Goal: Task Accomplishment & Management: Complete application form

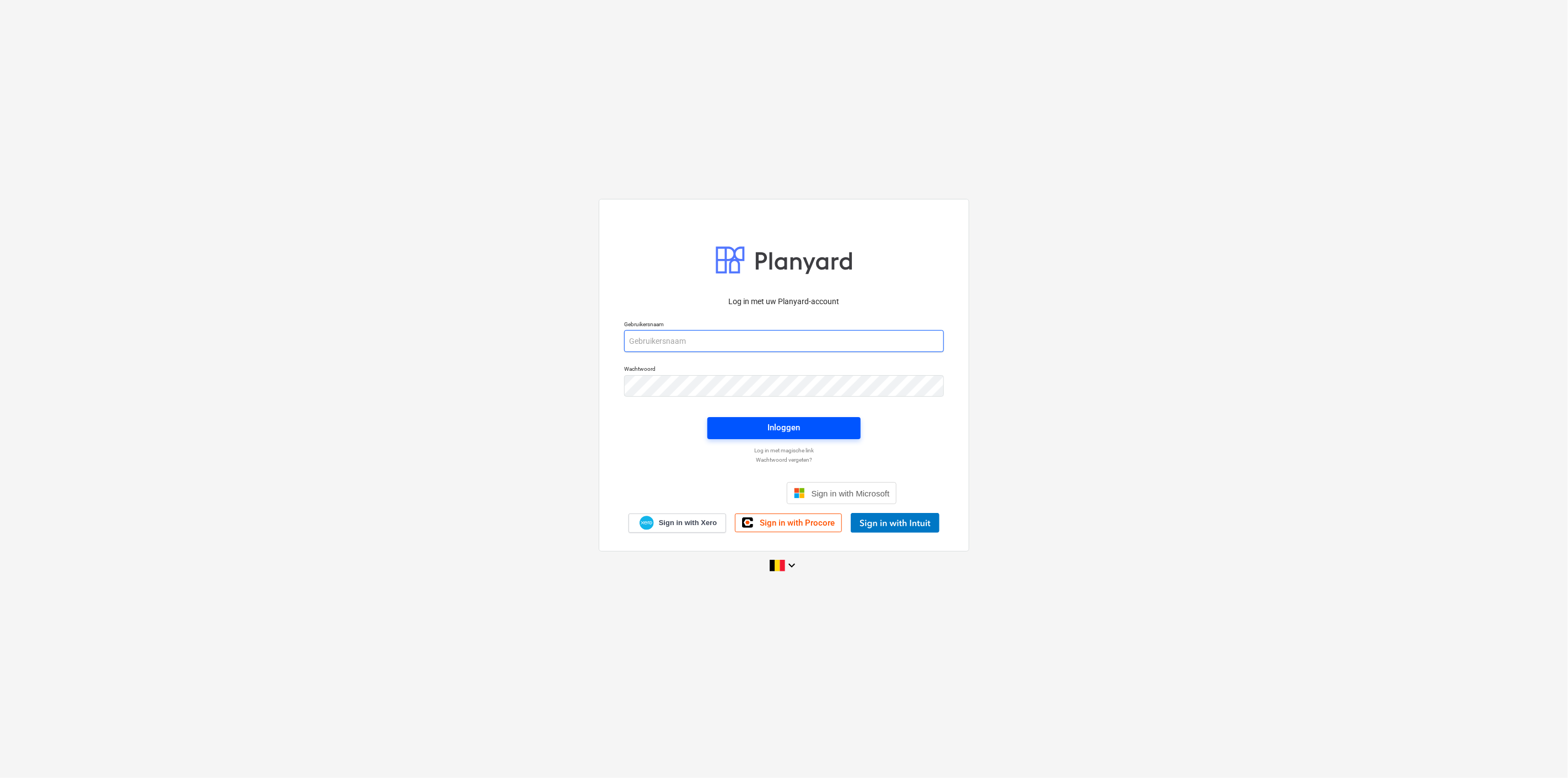
type input "[PERSON_NAME][EMAIL_ADDRESS][DOMAIN_NAME]"
click at [770, 429] on div "Inloggen" at bounding box center [784, 428] width 33 height 14
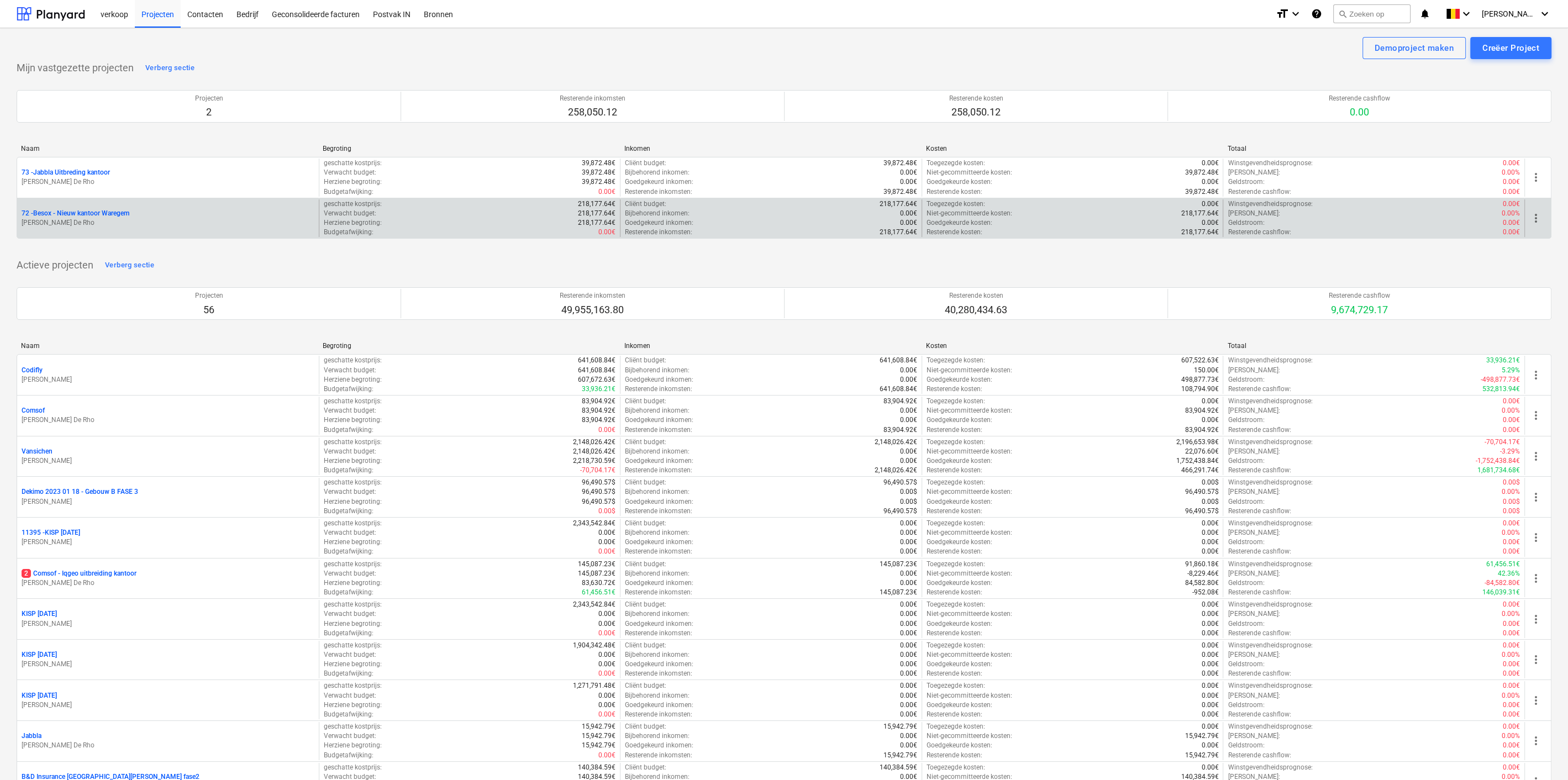
click at [252, 226] on p "[PERSON_NAME] De Rho" at bounding box center [168, 223] width 293 height 10
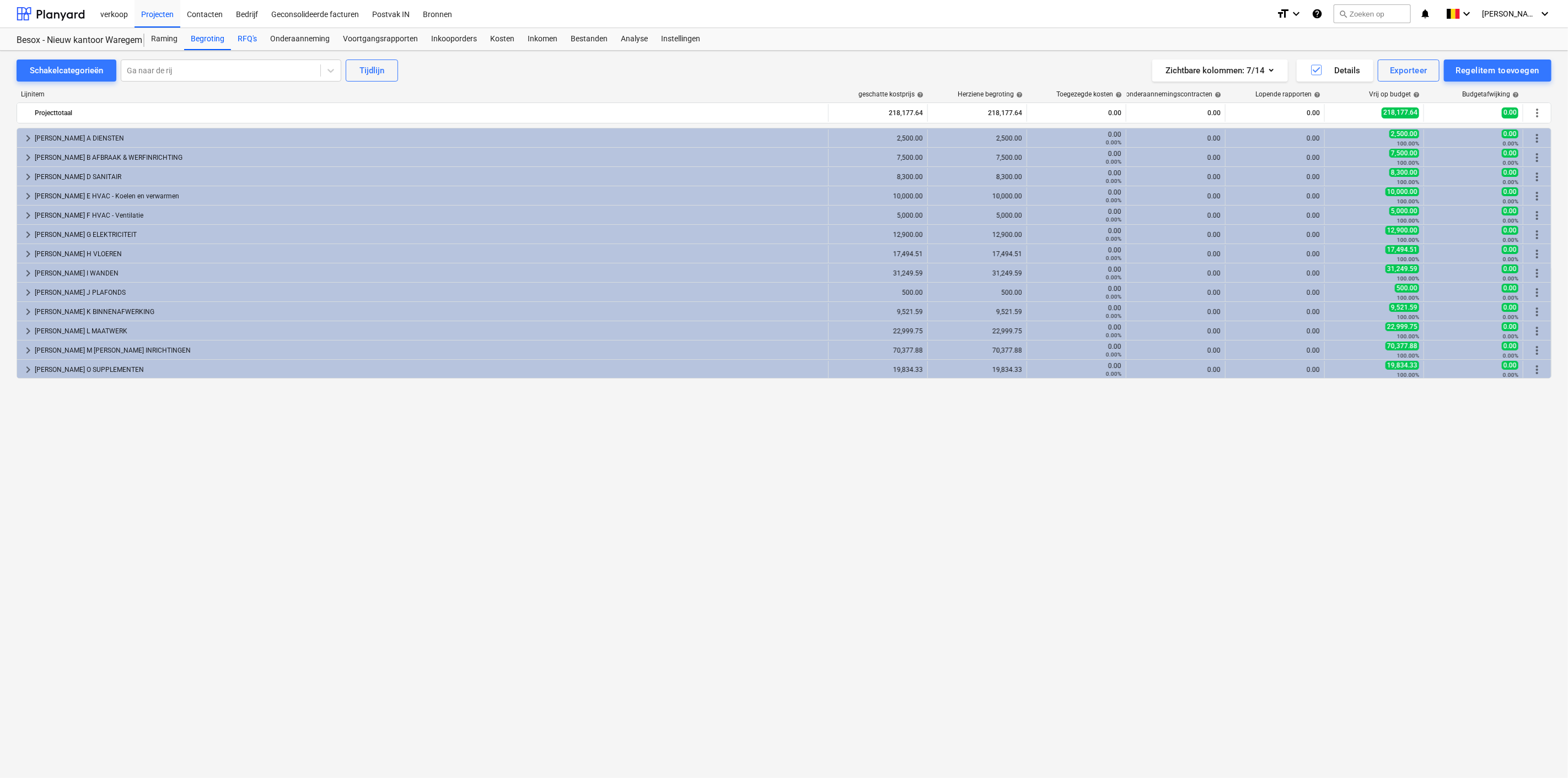
click at [254, 37] on div "RFQ's" at bounding box center [247, 39] width 33 height 22
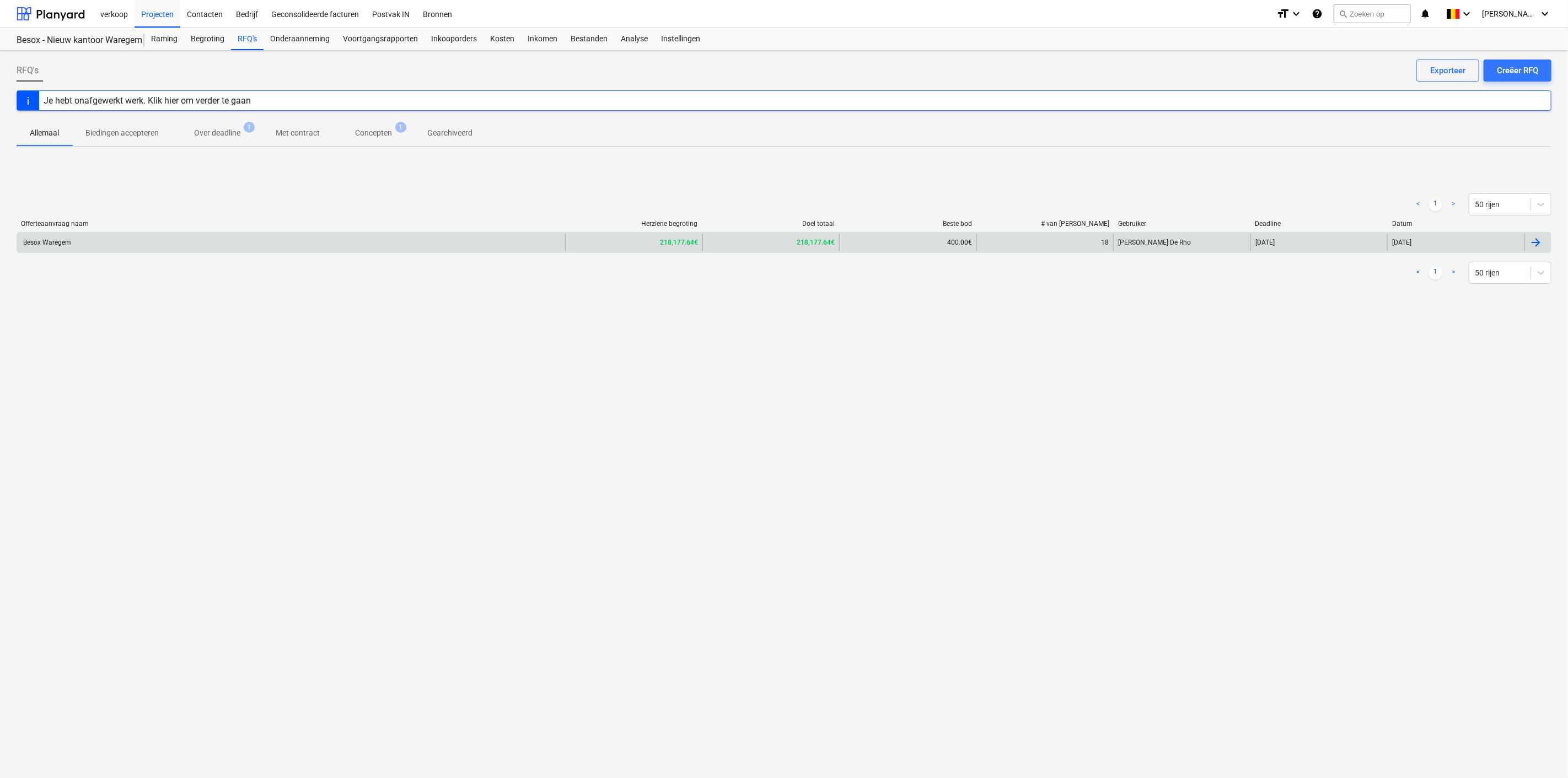
click at [256, 242] on div "Besox Waregem" at bounding box center [291, 242] width 548 height 17
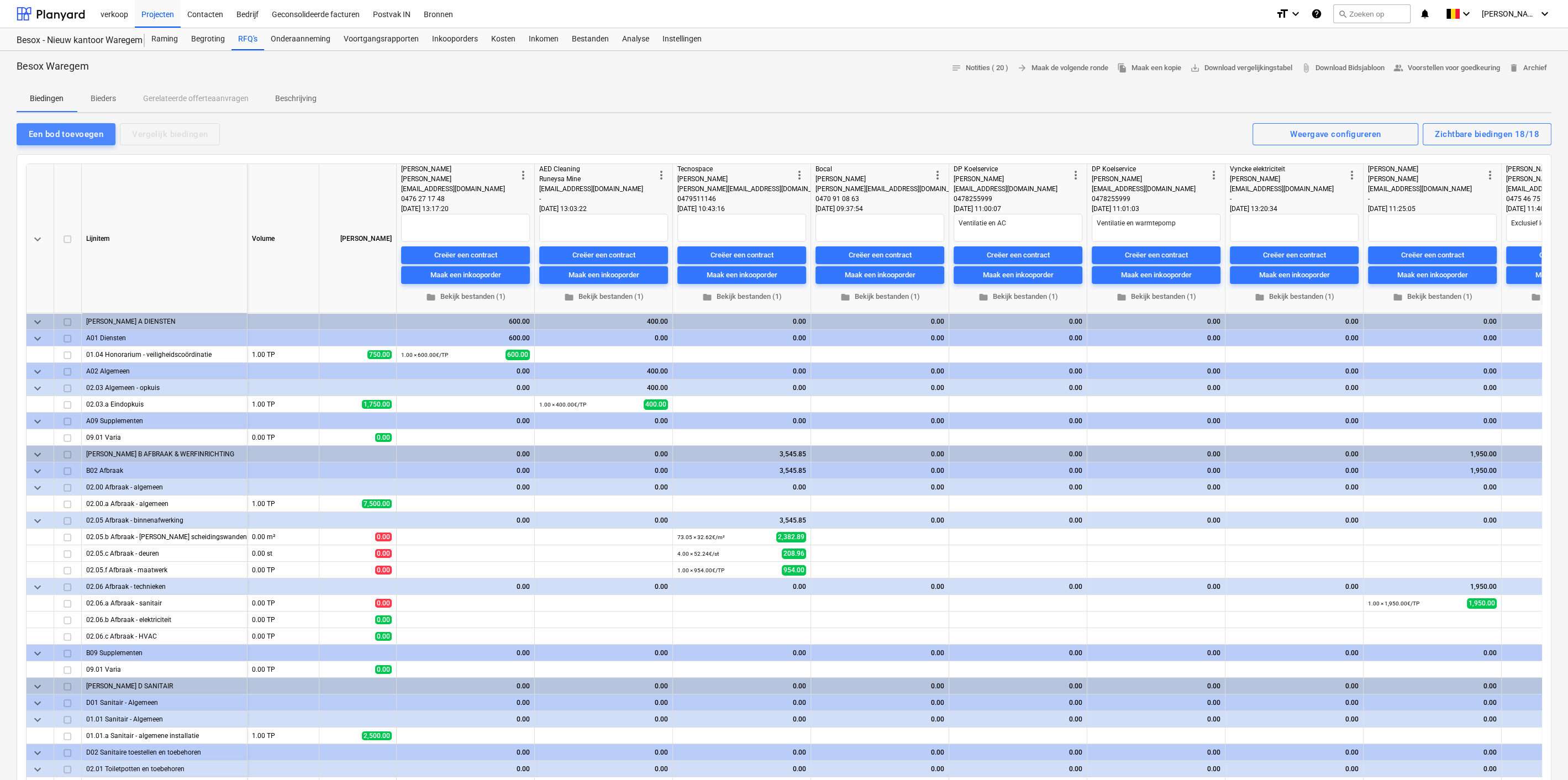
click at [74, 133] on div "Een bod toevoegen" at bounding box center [66, 134] width 75 height 14
type textarea "x"
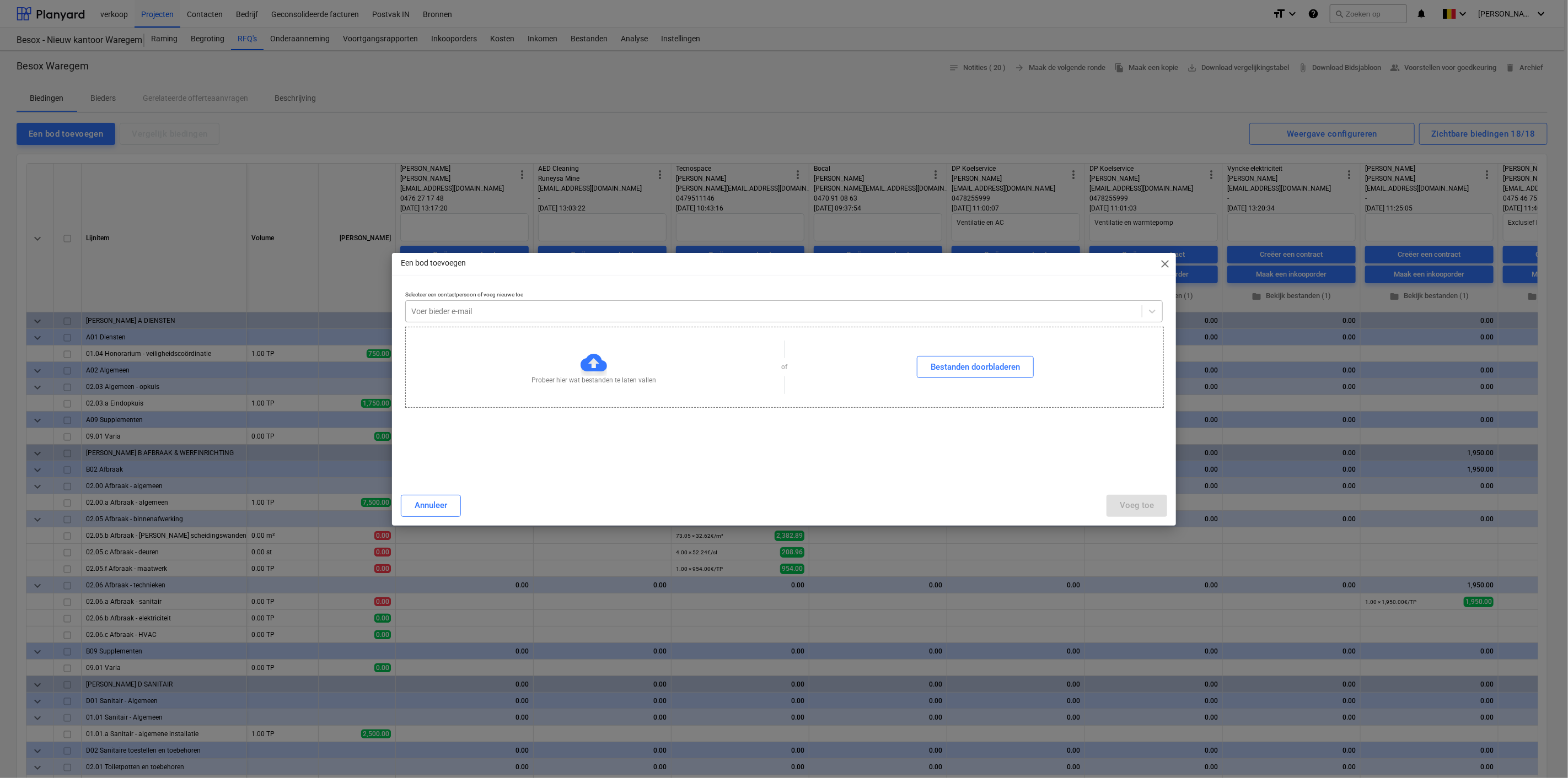
click at [457, 313] on div at bounding box center [774, 311] width 725 height 11
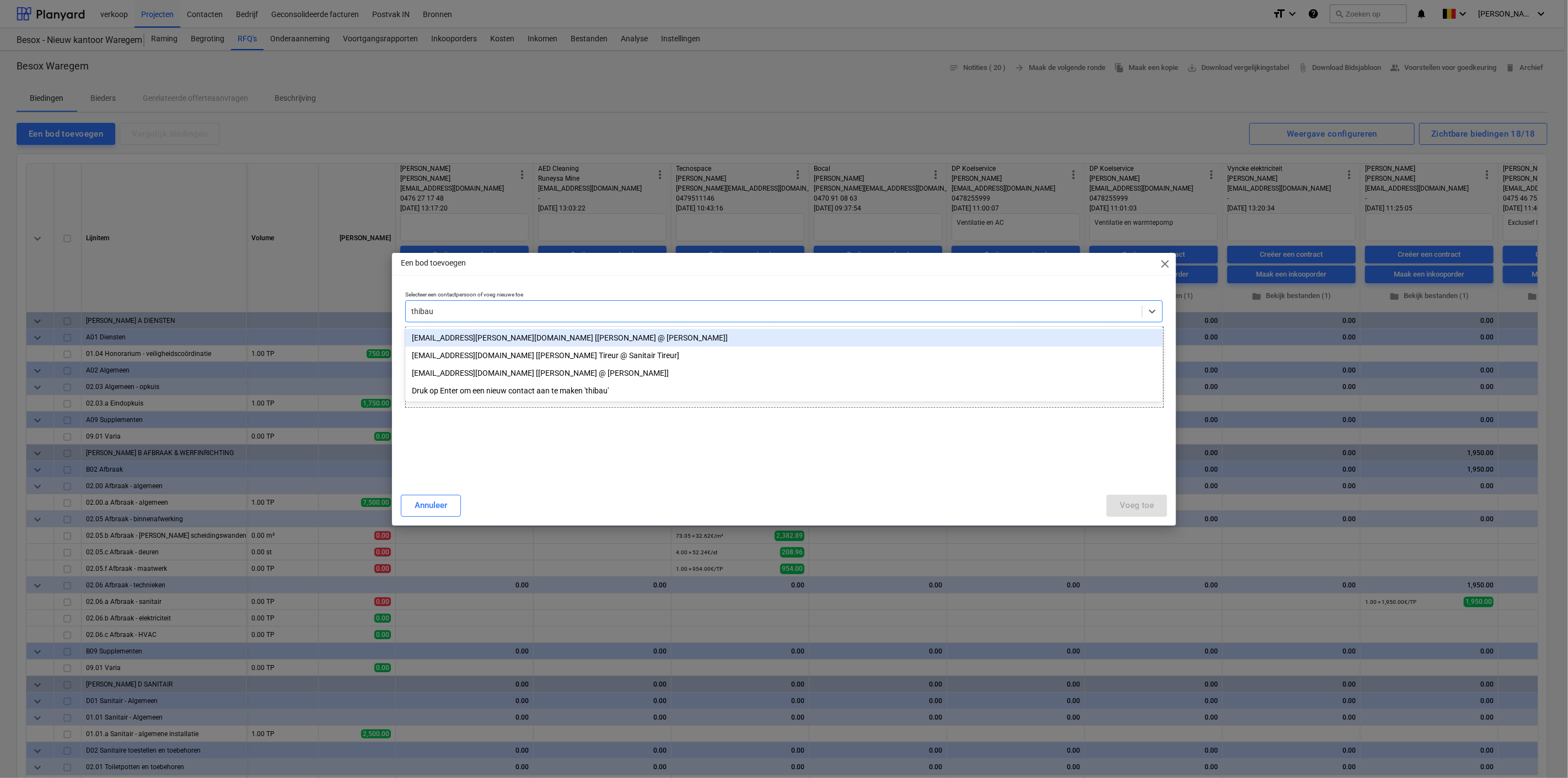
type input "thibaut"
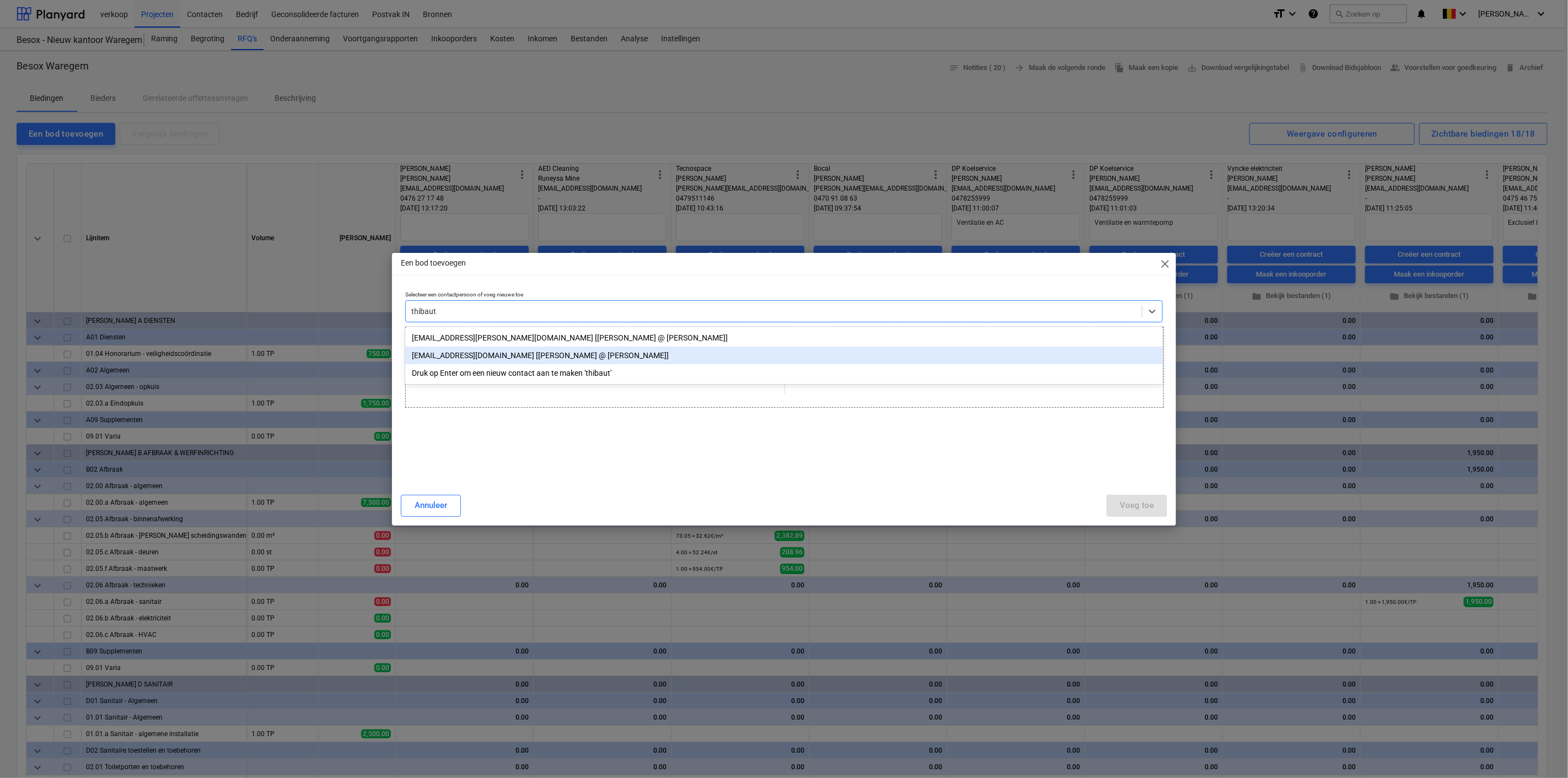
click at [467, 360] on div "[EMAIL_ADDRESS][DOMAIN_NAME] [[PERSON_NAME] @ [PERSON_NAME]]" at bounding box center [784, 355] width 758 height 17
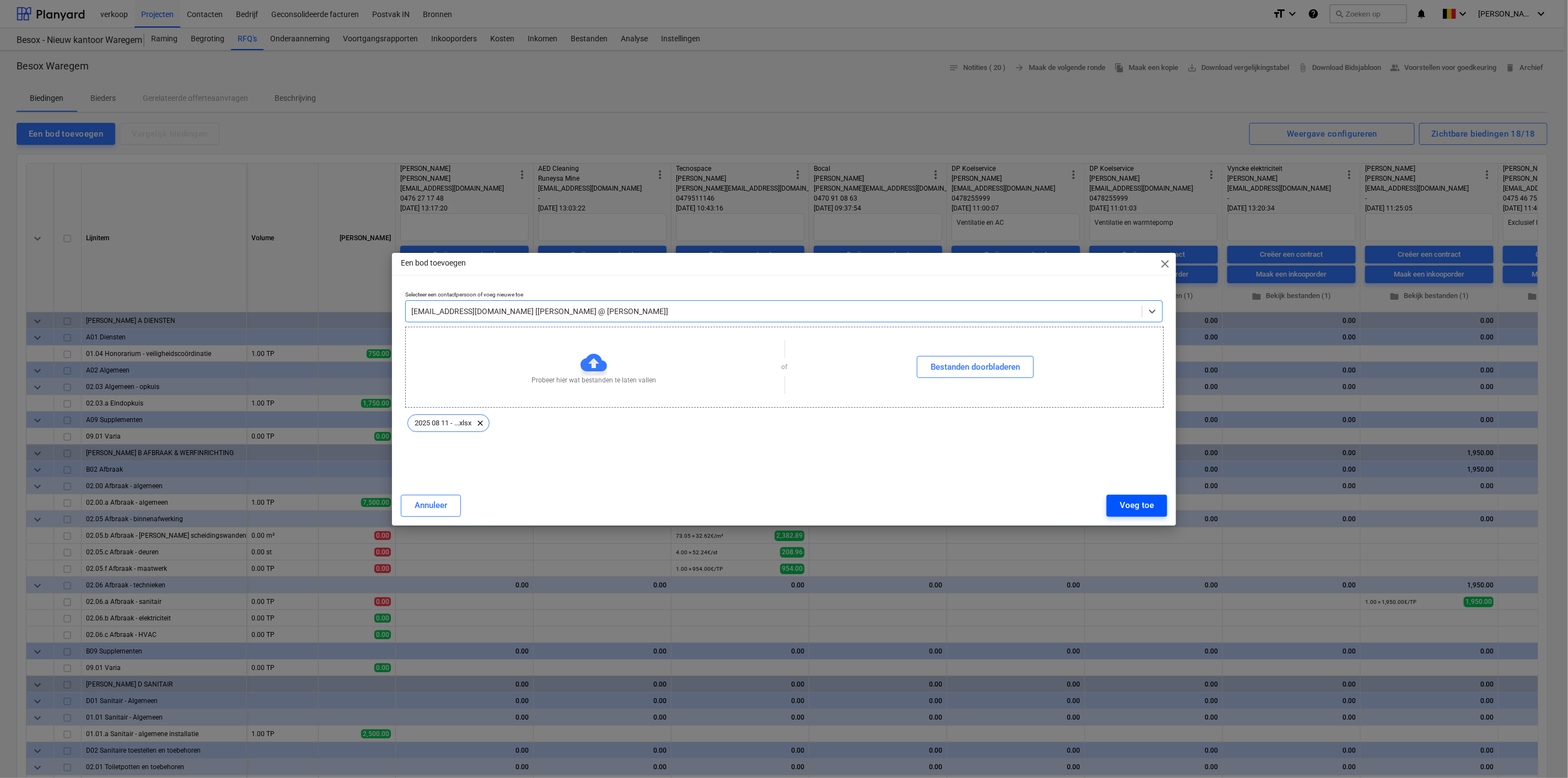
click at [1126, 509] on div "Voeg toe" at bounding box center [1137, 505] width 34 height 14
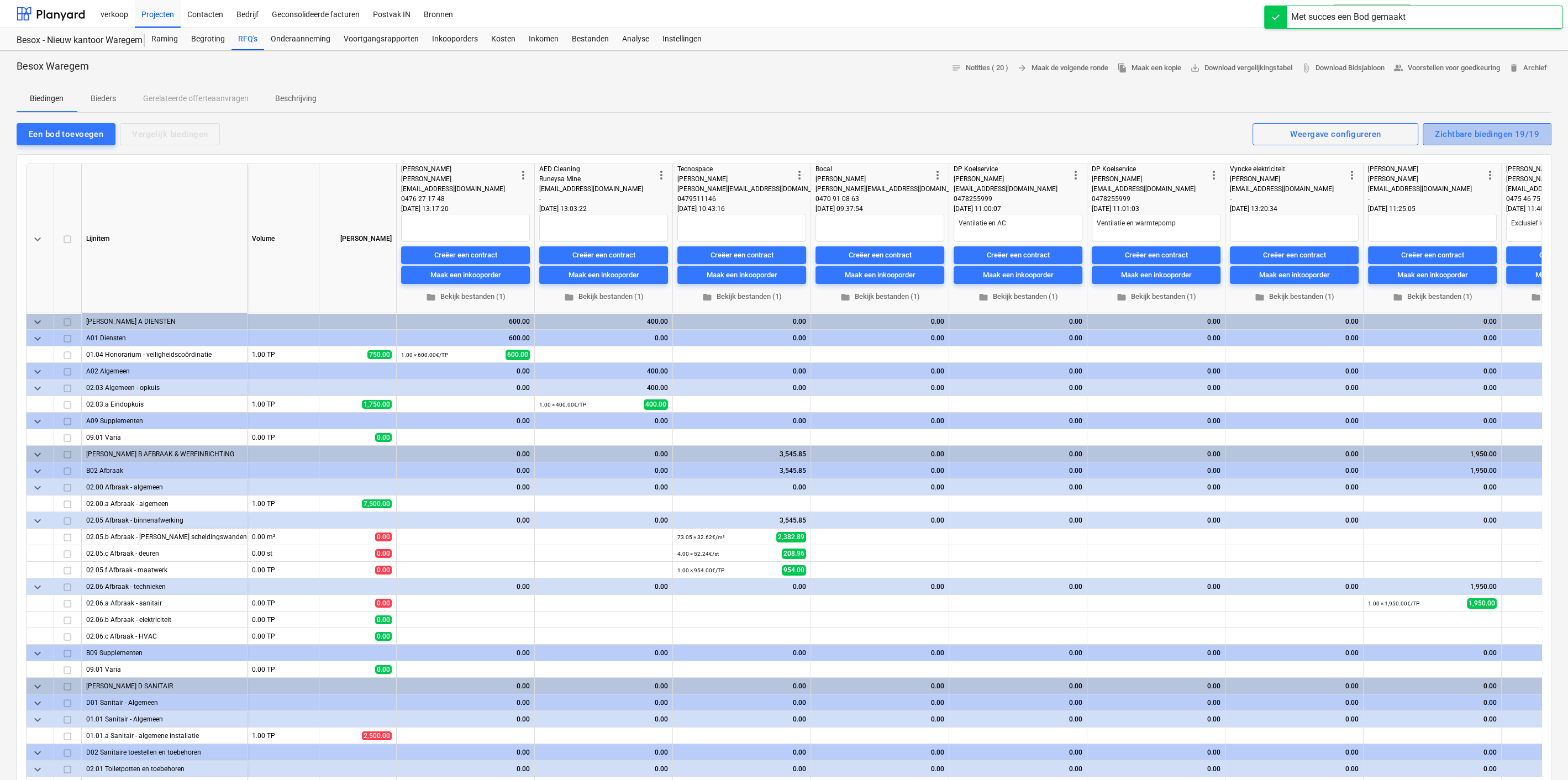
click at [1478, 133] on div "Zichtbare biedingen 19/19" at bounding box center [1487, 134] width 104 height 14
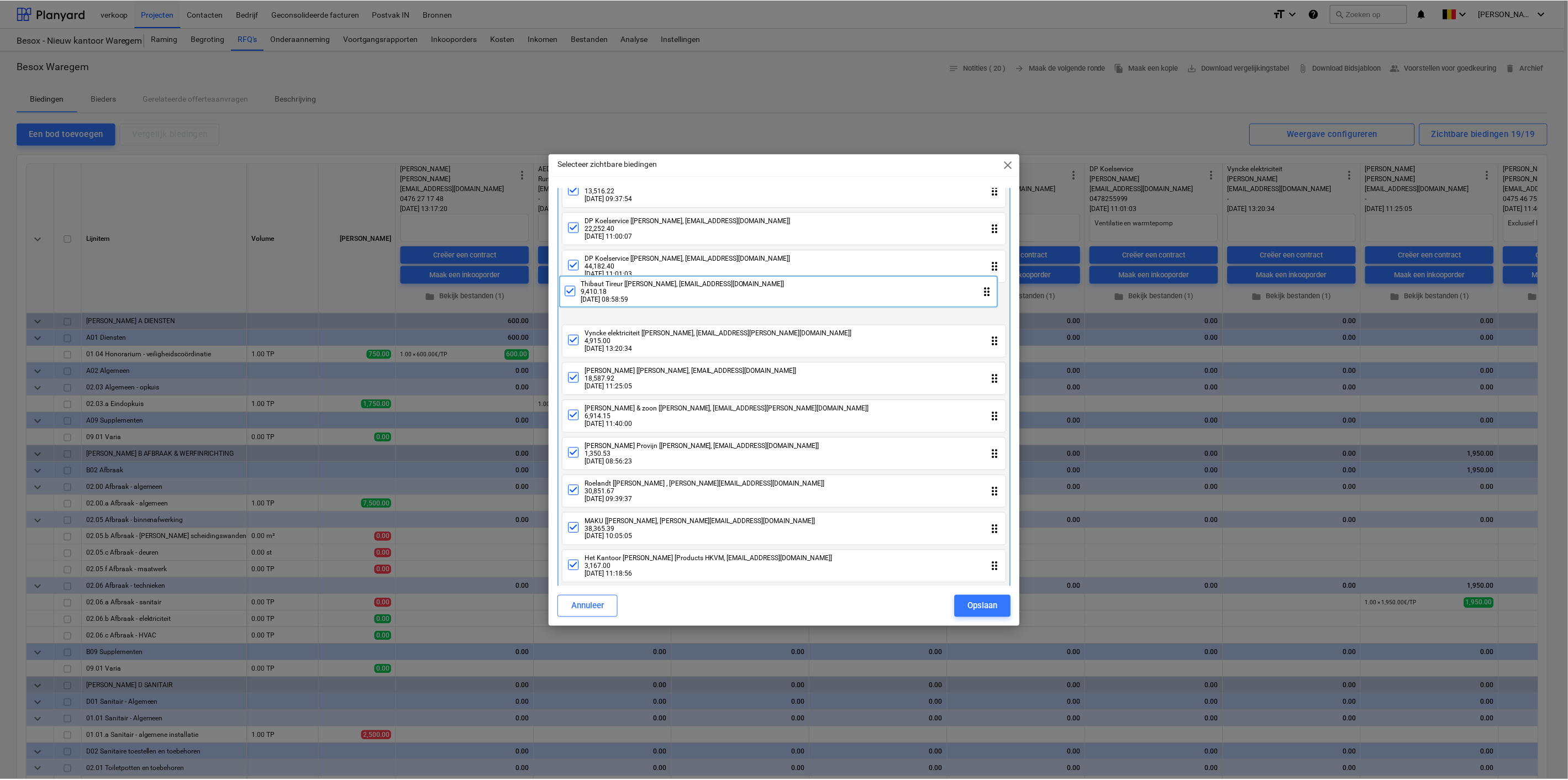
scroll to position [130, 0]
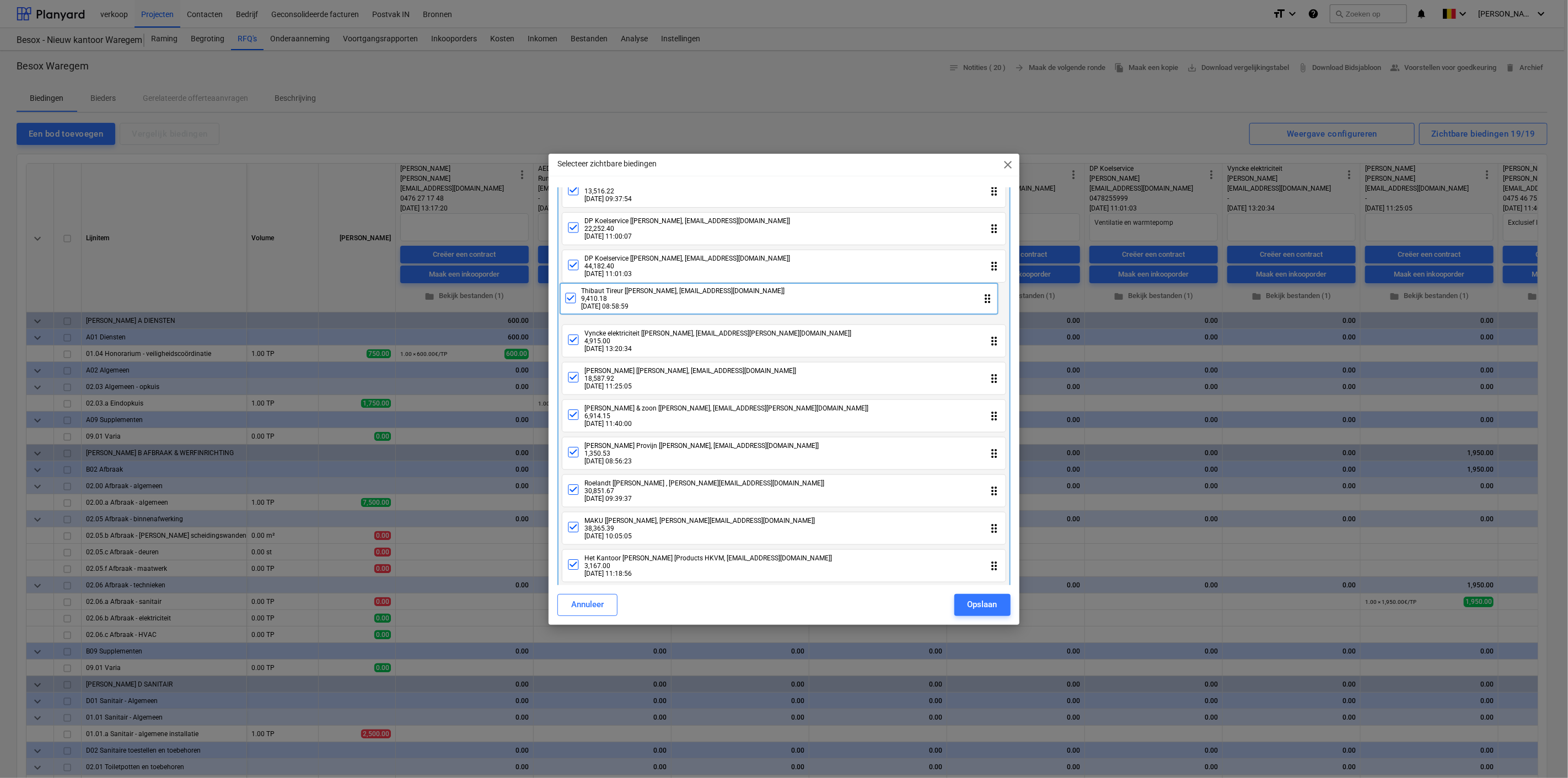
drag, startPoint x: 857, startPoint y: 562, endPoint x: 854, endPoint y: 295, distance: 267.0
click at [854, 295] on div "[PERSON_NAME] [[PERSON_NAME], [EMAIL_ADDRESS][DOMAIN_NAME]] 600.00 [DATE] 13:17…" at bounding box center [783, 418] width 453 height 721
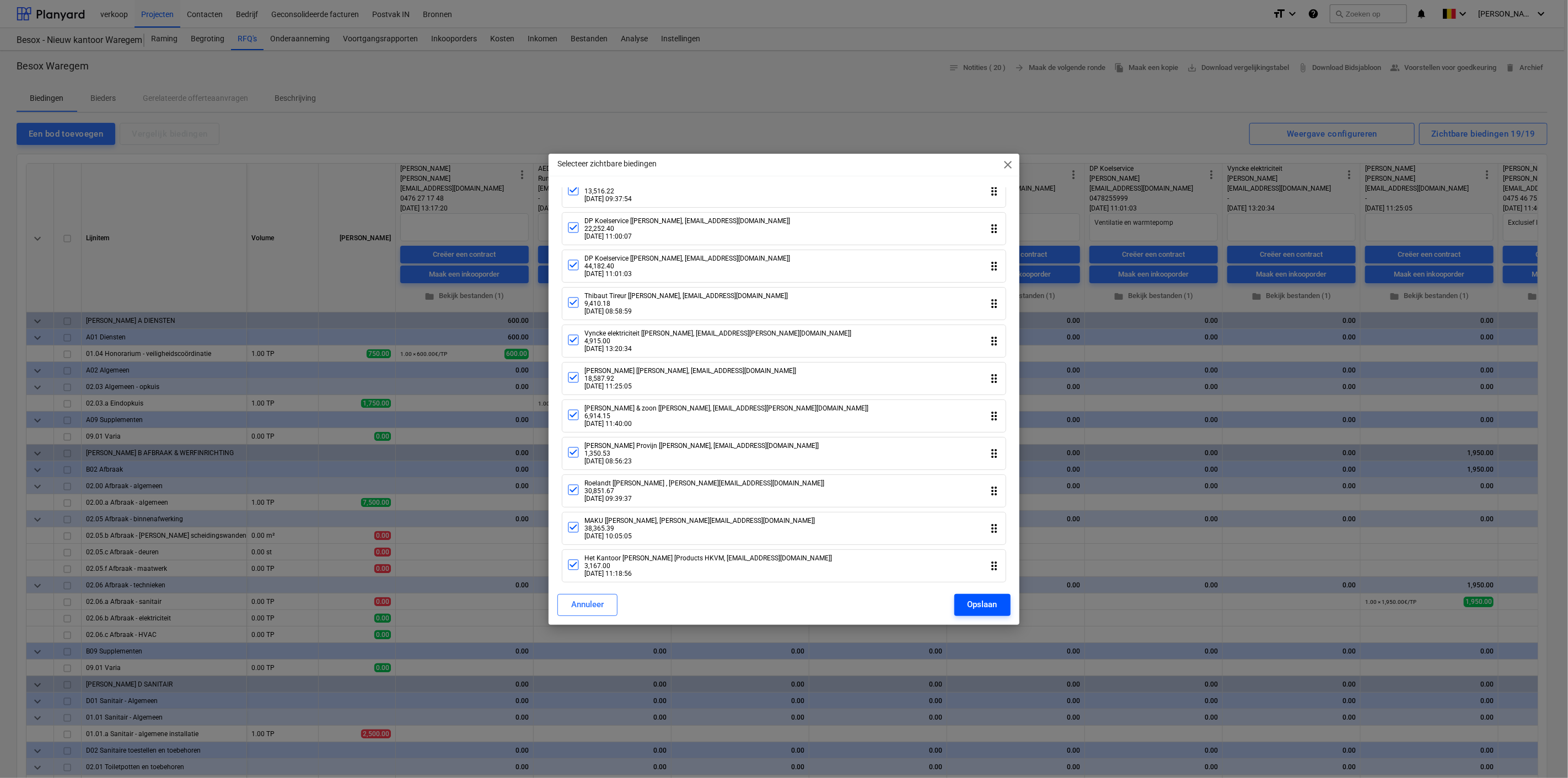
click at [981, 609] on div "Opslaan" at bounding box center [982, 604] width 30 height 14
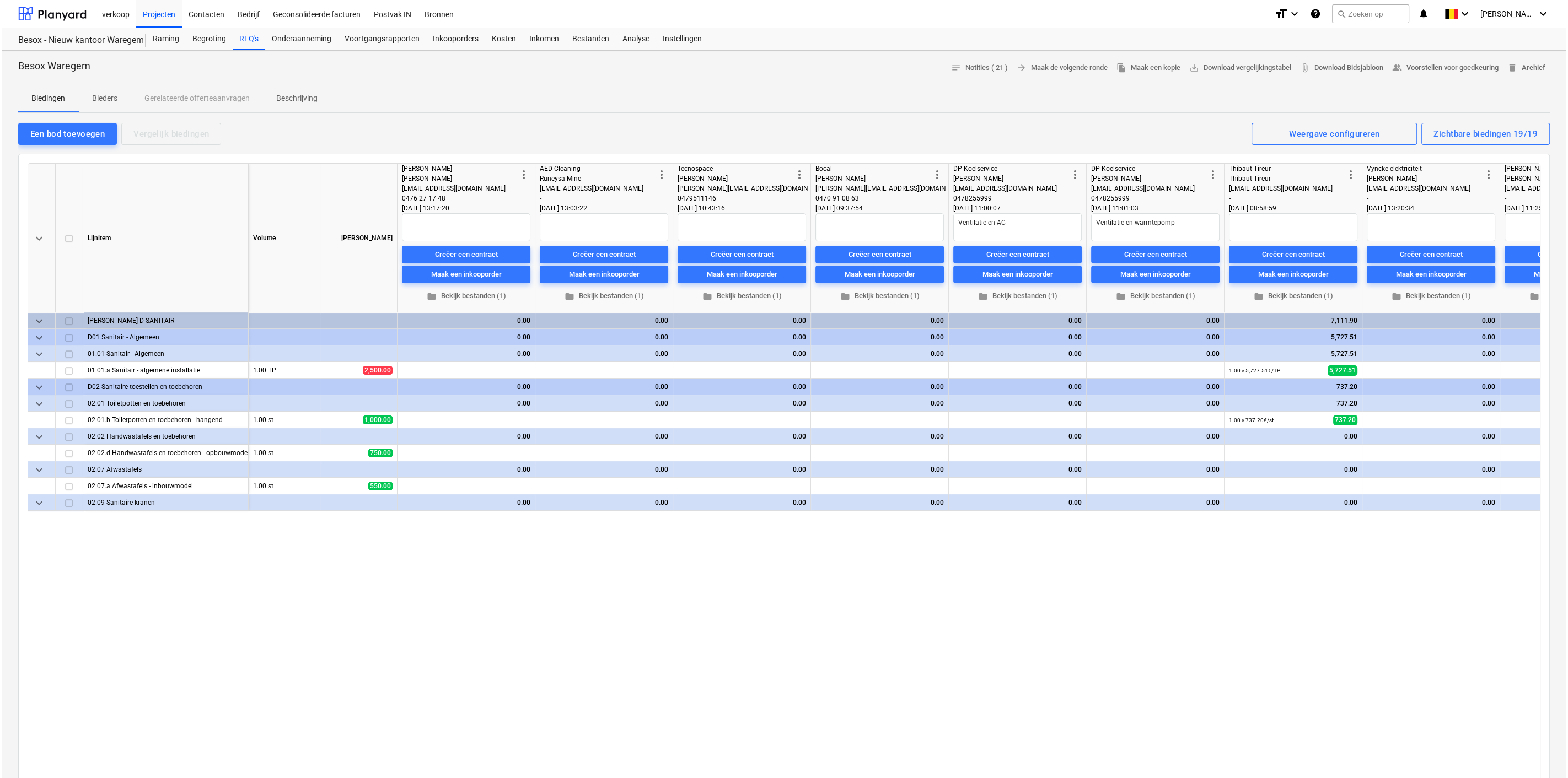
scroll to position [0, 0]
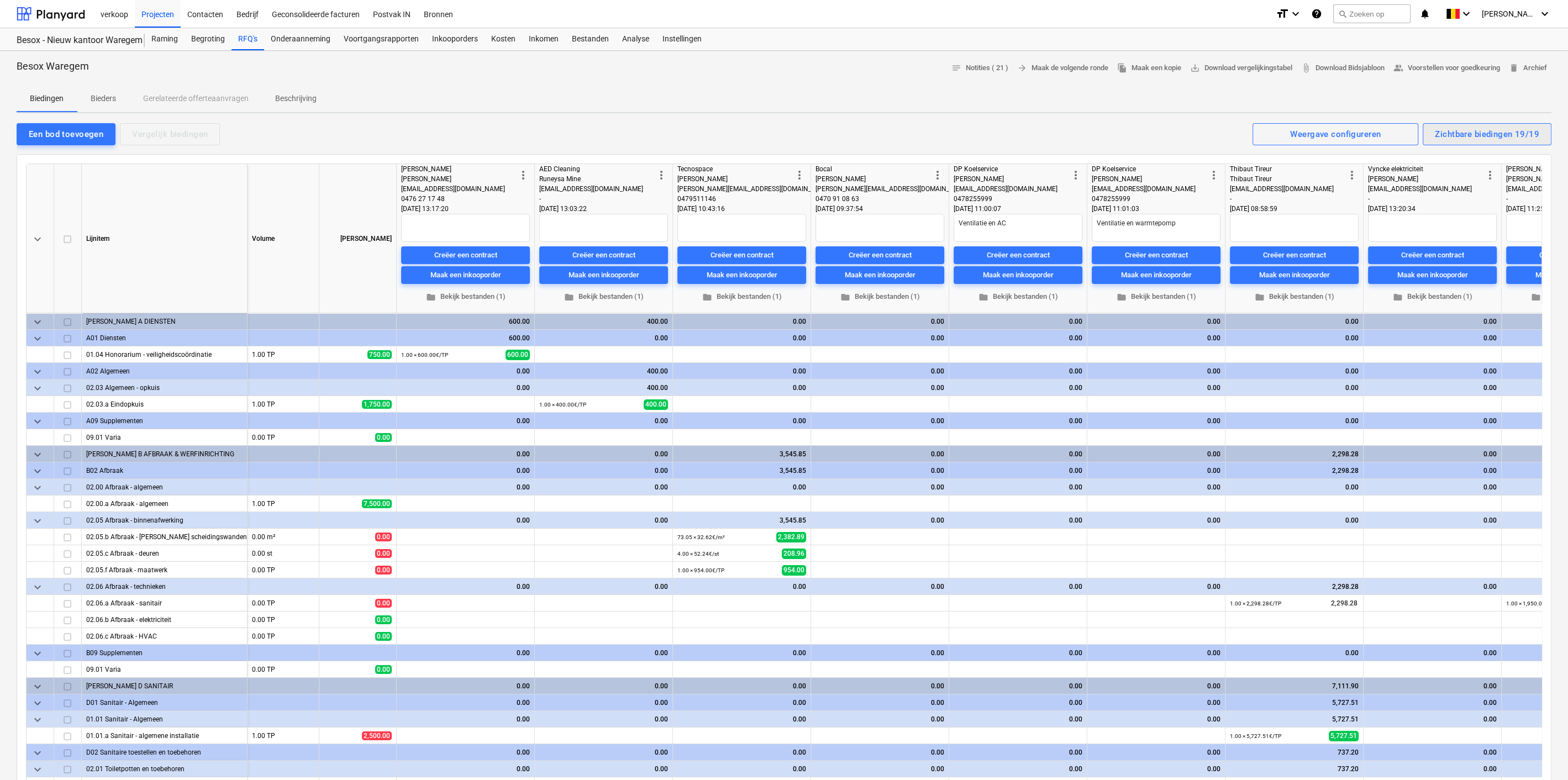
click at [1478, 135] on div "Zichtbare biedingen 19/19" at bounding box center [1487, 134] width 104 height 14
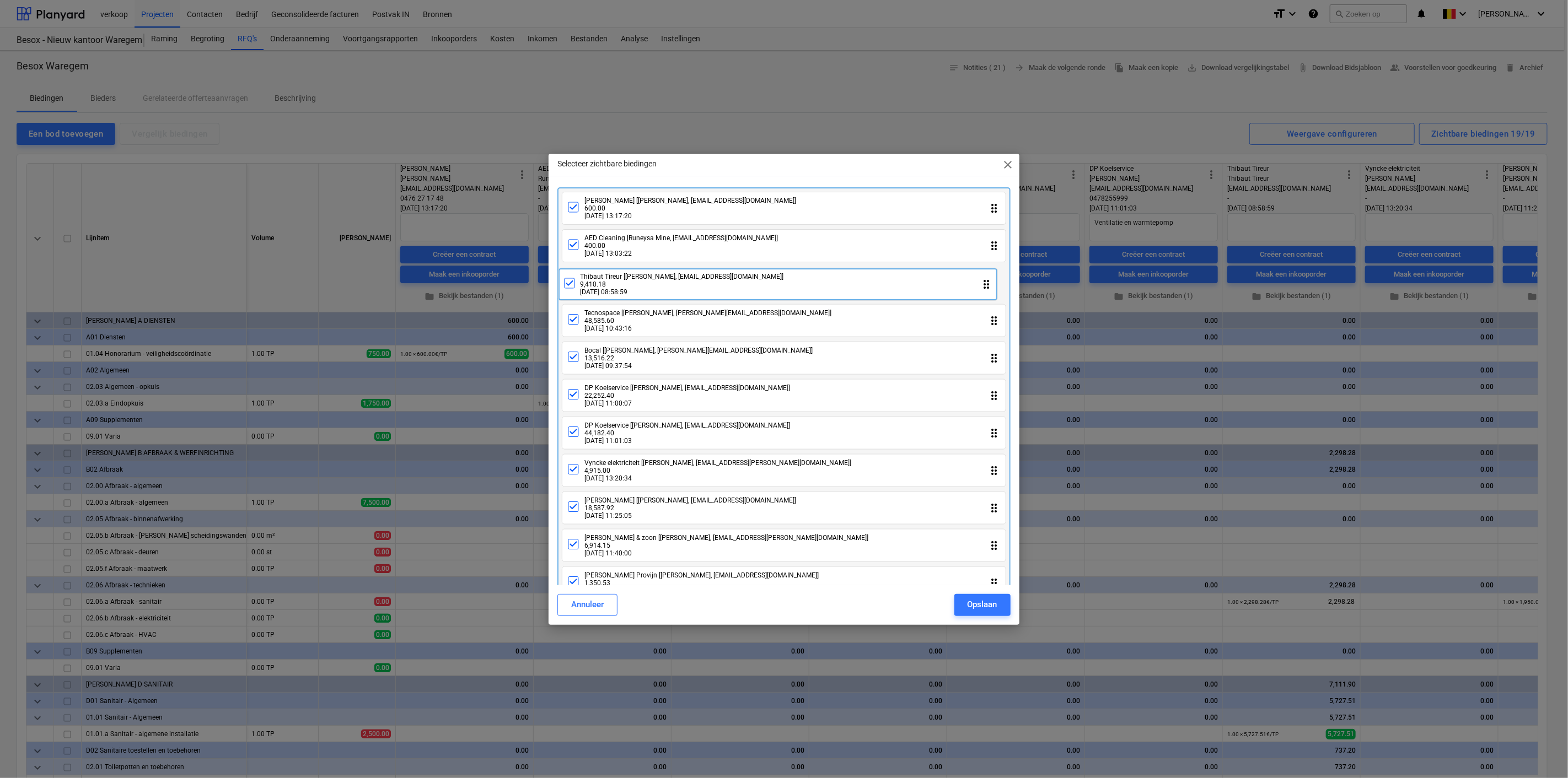
drag, startPoint x: 931, startPoint y: 440, endPoint x: 926, endPoint y: 289, distance: 151.1
click at [926, 289] on div "[PERSON_NAME] [[PERSON_NAME], [EMAIL_ADDRESS][DOMAIN_NAME]] 600.00 [DATE] 13:17…" at bounding box center [783, 548] width 453 height 721
drag, startPoint x: 751, startPoint y: 278, endPoint x: 752, endPoint y: 320, distance: 42.0
click at [752, 320] on div "[PERSON_NAME] [[PERSON_NAME], [EMAIL_ADDRESS][DOMAIN_NAME]] 600.00 [DATE] 13:17…" at bounding box center [783, 548] width 453 height 721
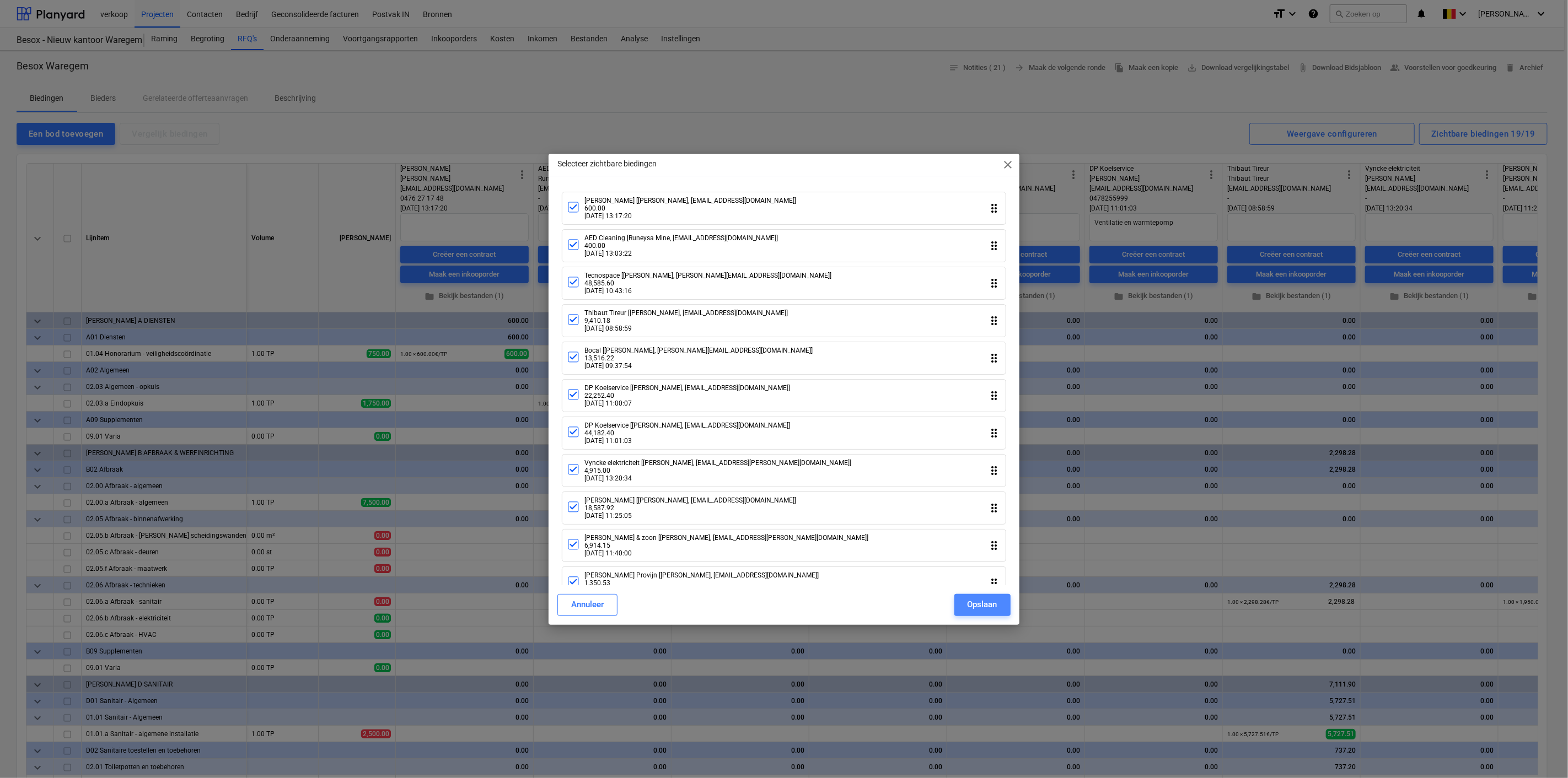
click at [966, 599] on button "Opslaan" at bounding box center [982, 605] width 56 height 22
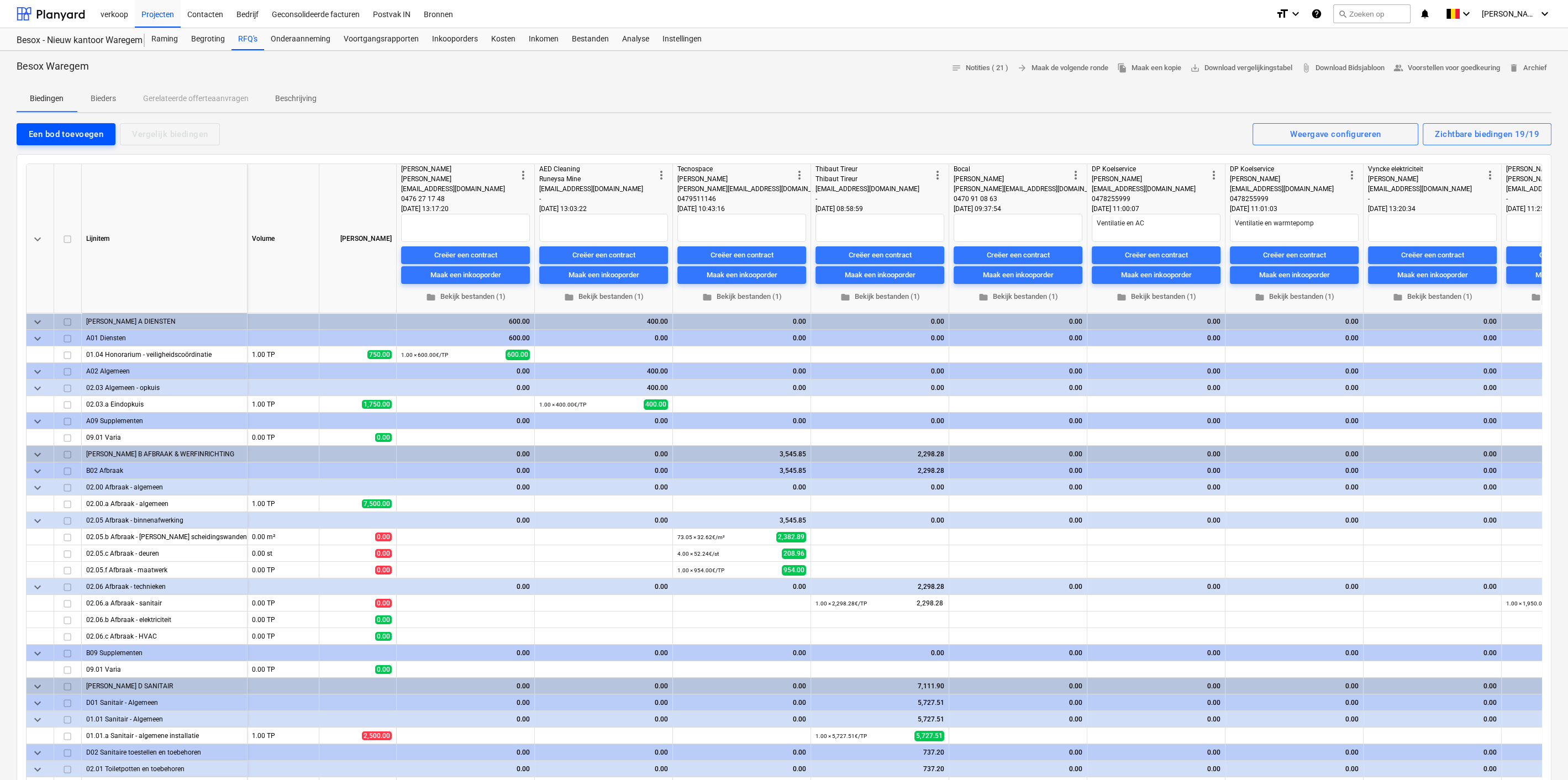
click at [74, 133] on div "Een bod toevoegen" at bounding box center [66, 134] width 75 height 14
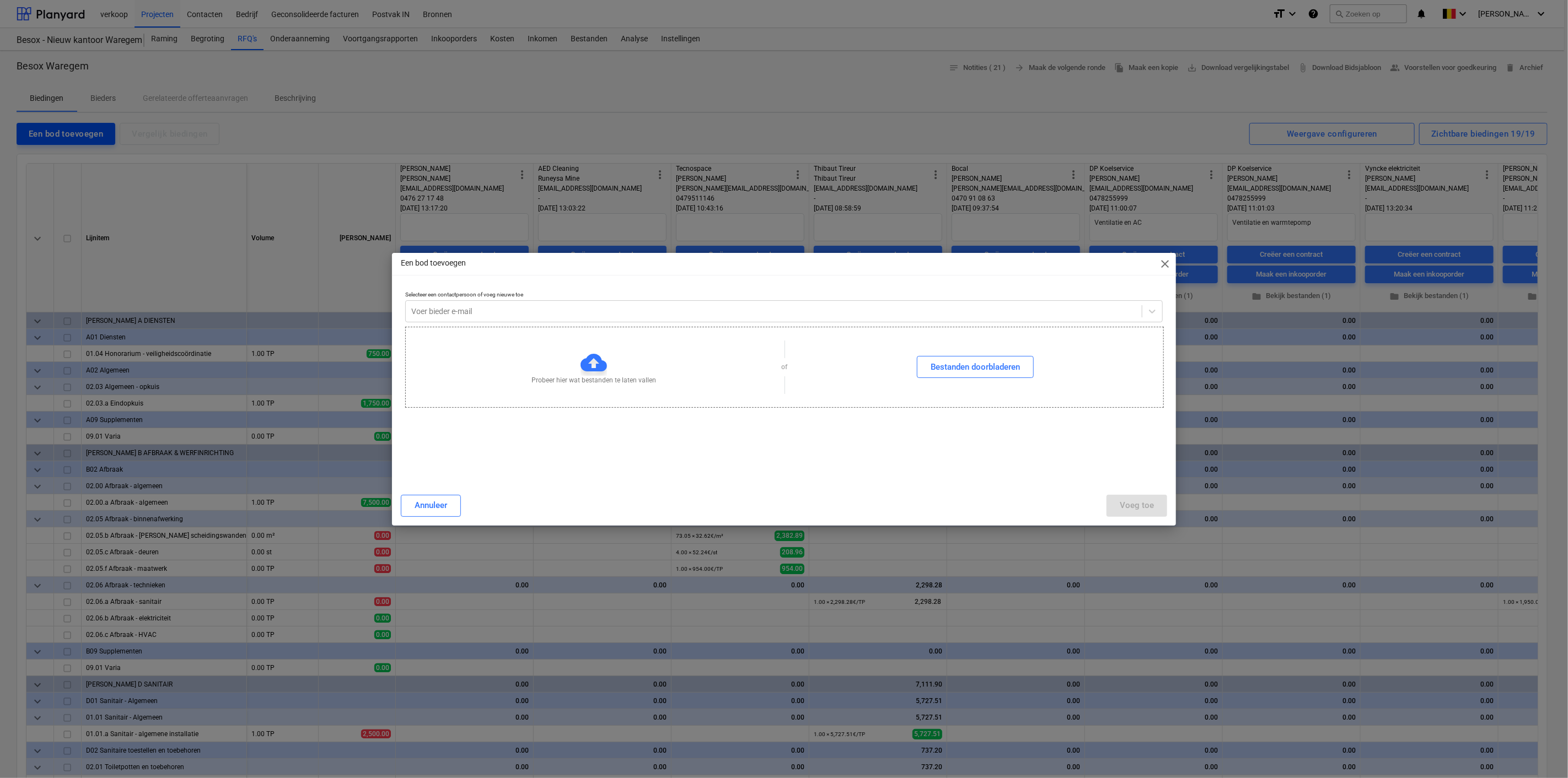
type textarea "x"
click at [467, 317] on div at bounding box center [774, 311] width 725 height 11
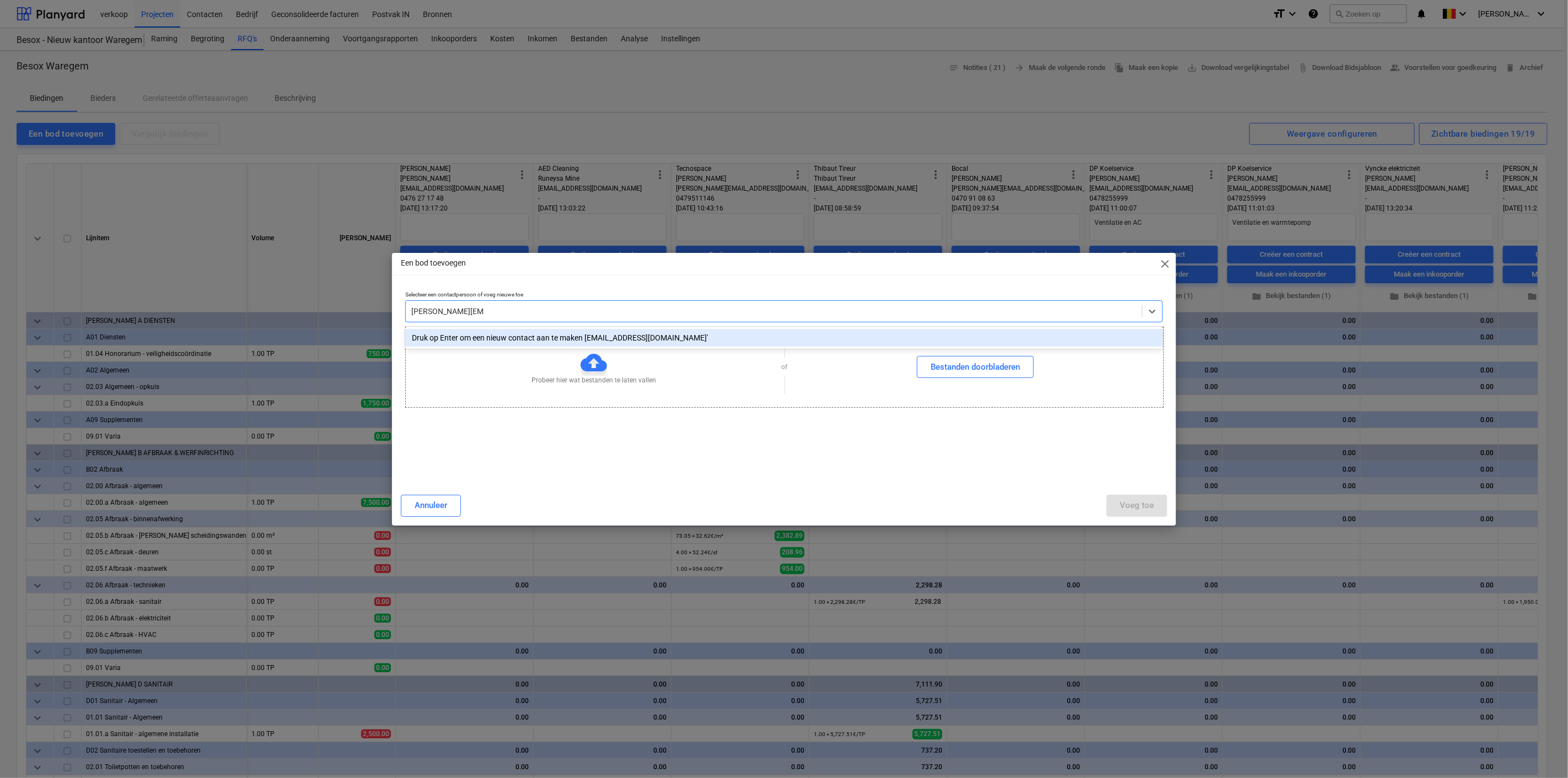
type input "[PERSON_NAME][EMAIL_ADDRESS][DOMAIN_NAME]"
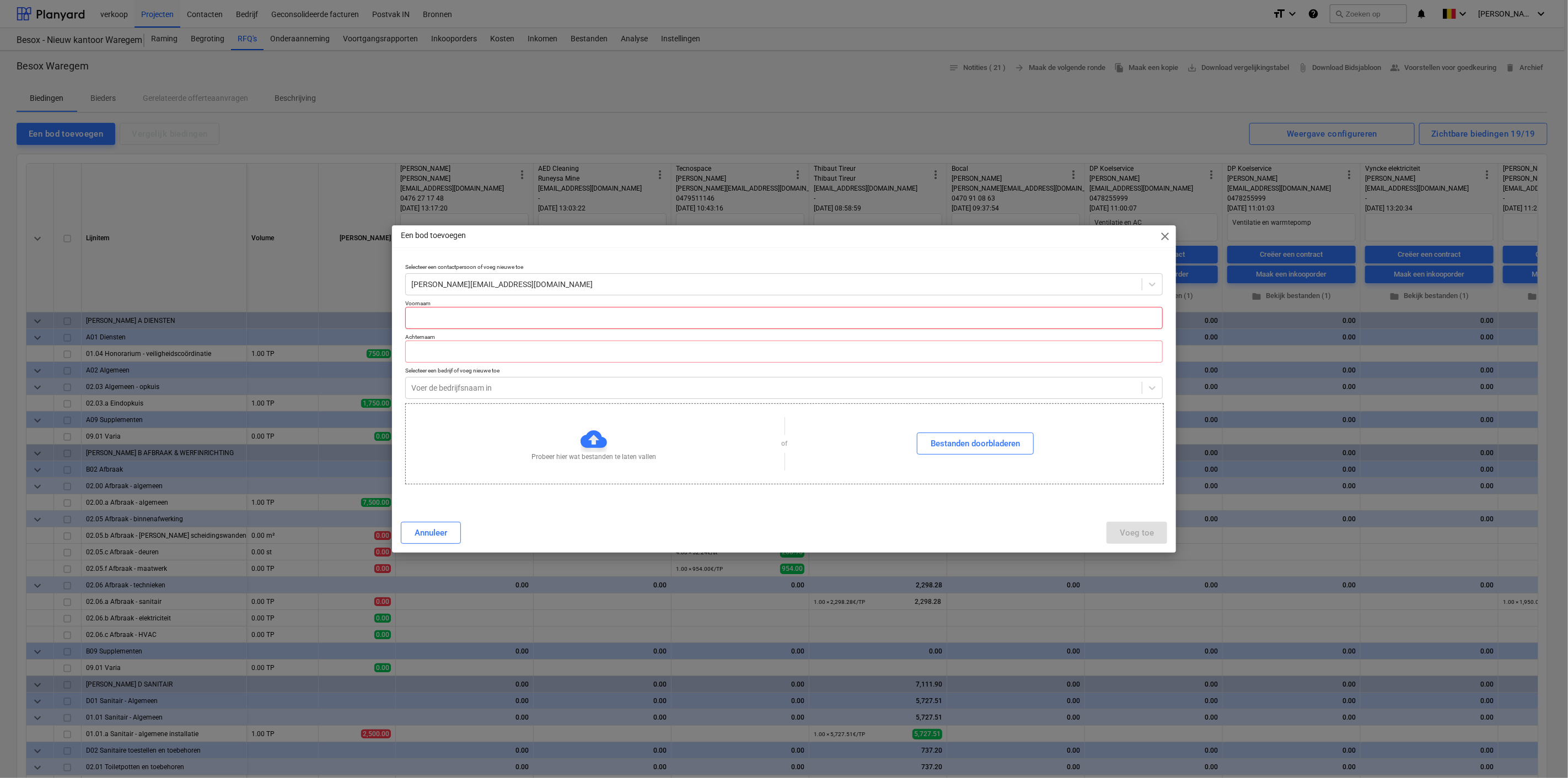
click at [442, 322] on input "text" at bounding box center [784, 318] width 758 height 22
type textarea "x"
type input "Bram"
type input "Geurtsen"
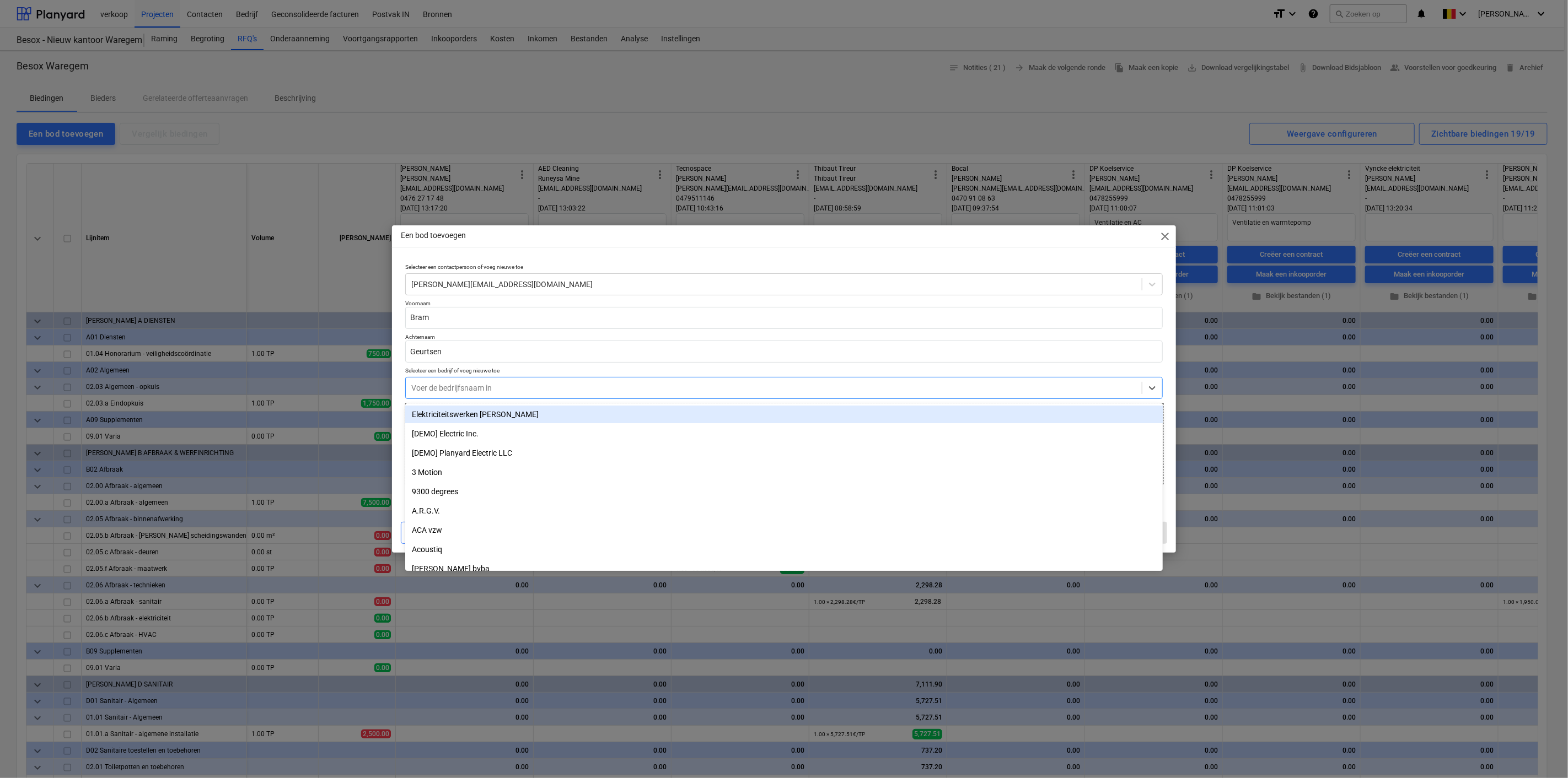
click at [454, 389] on div at bounding box center [774, 387] width 725 height 11
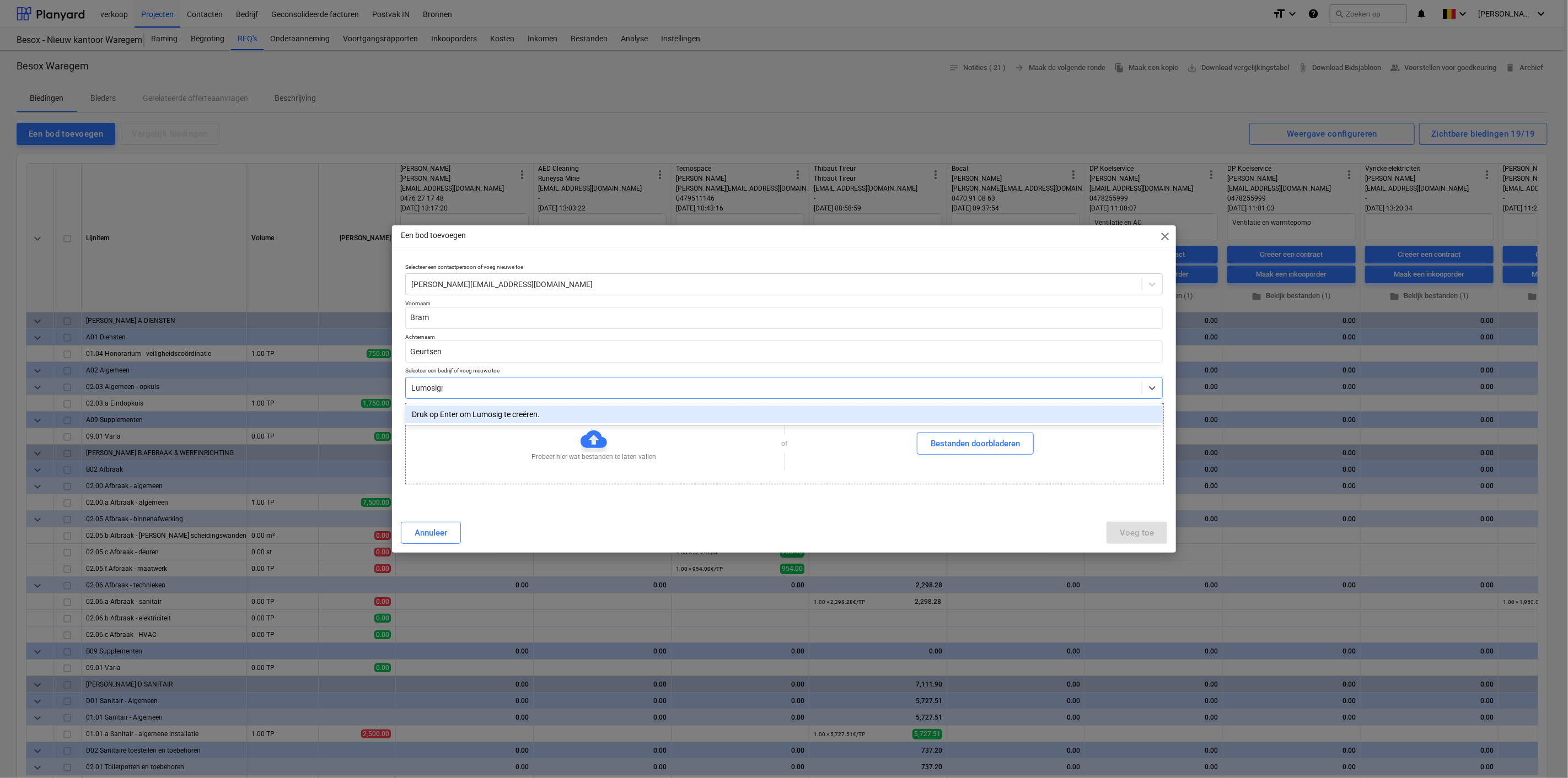
type input "Lumosigns"
click at [458, 415] on div "Druk op Enter om Lumosigns te creëren." at bounding box center [784, 414] width 758 height 17
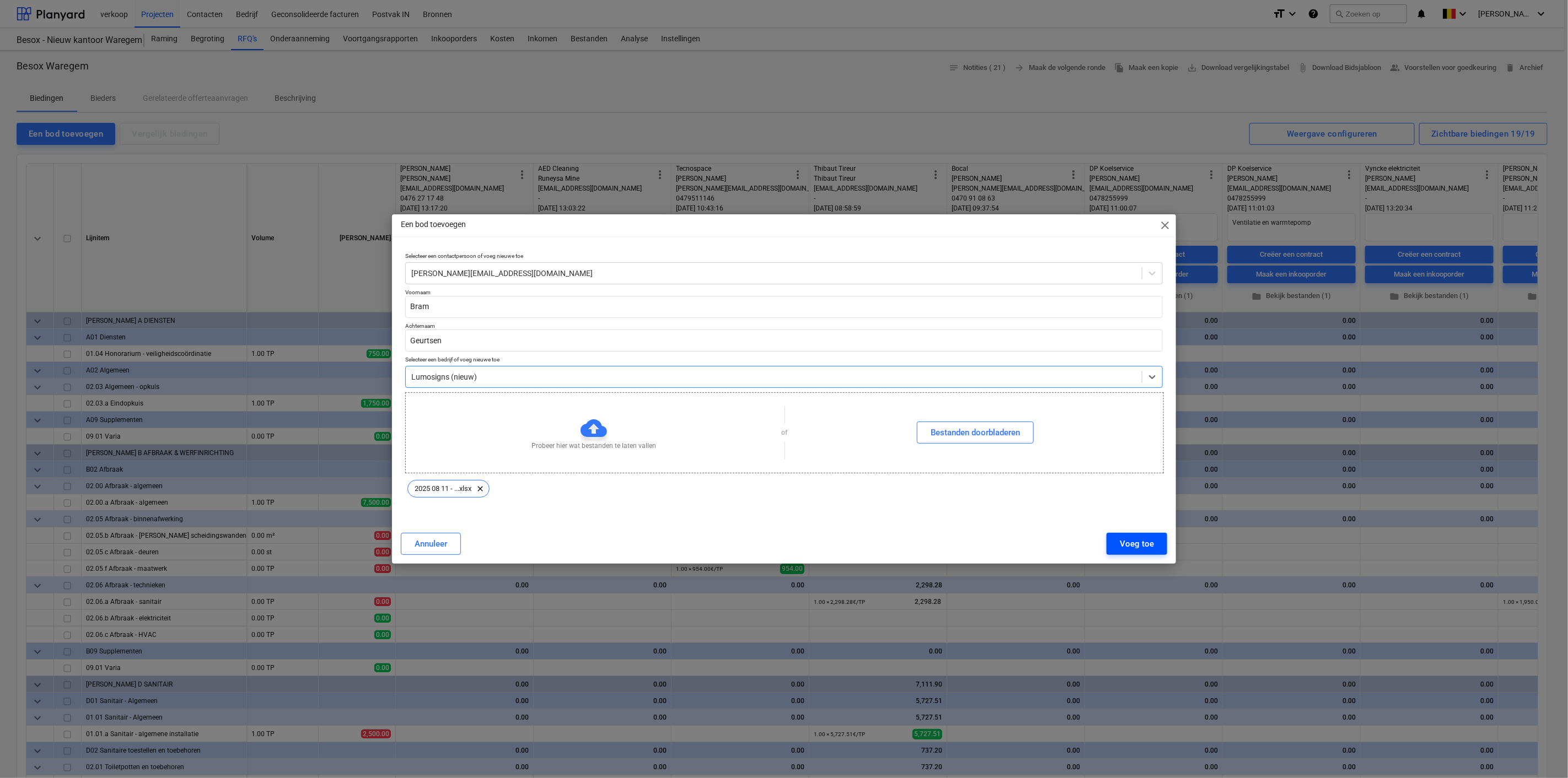
click at [1120, 540] on button "Voeg toe" at bounding box center [1137, 544] width 61 height 22
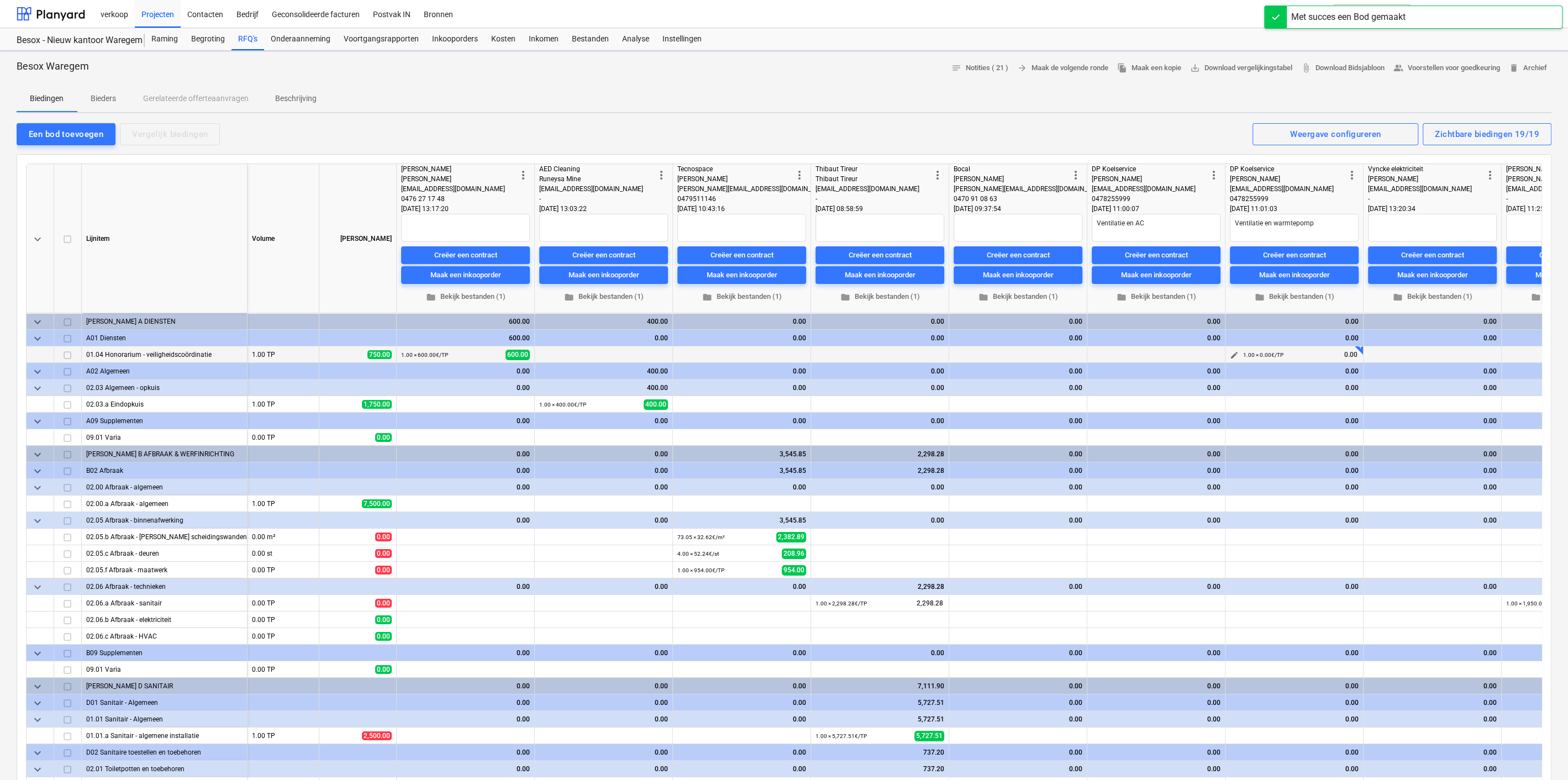
type textarea "x"
